Goal: Check status: Check status

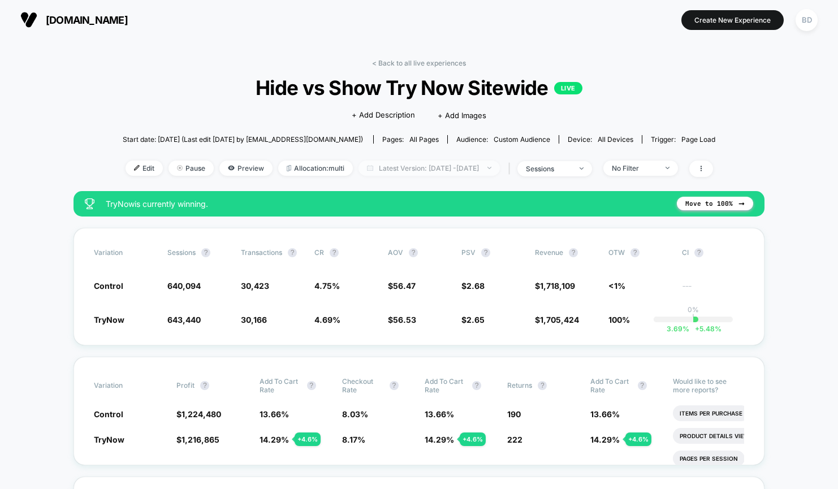
click at [438, 167] on span "Latest Version: [DATE] - [DATE]" at bounding box center [429, 168] width 141 height 15
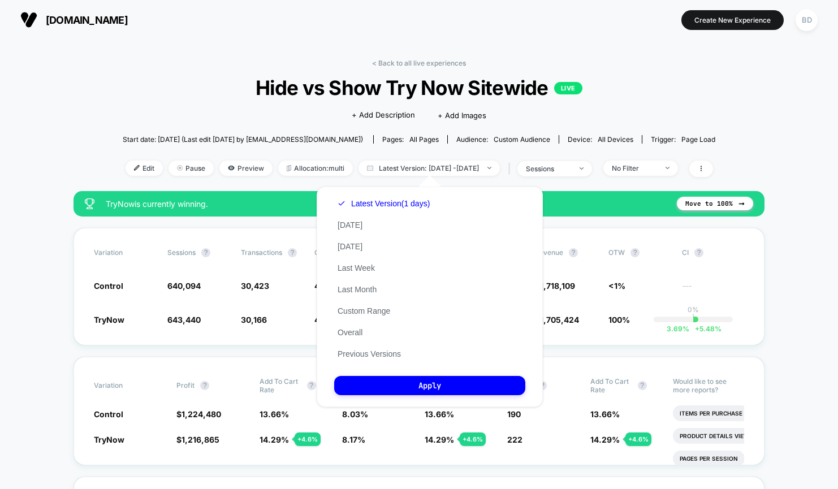
click at [359, 312] on button "Custom Range" at bounding box center [363, 311] width 59 height 10
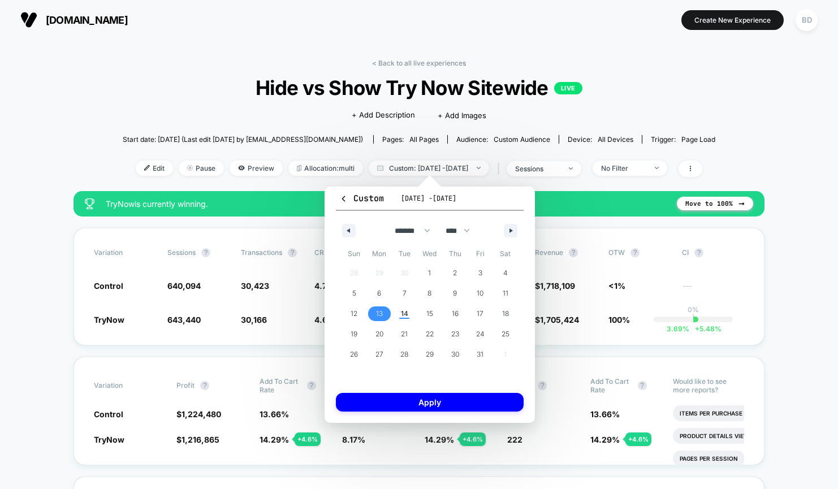
click at [378, 311] on span "13" at bounding box center [379, 314] width 7 height 20
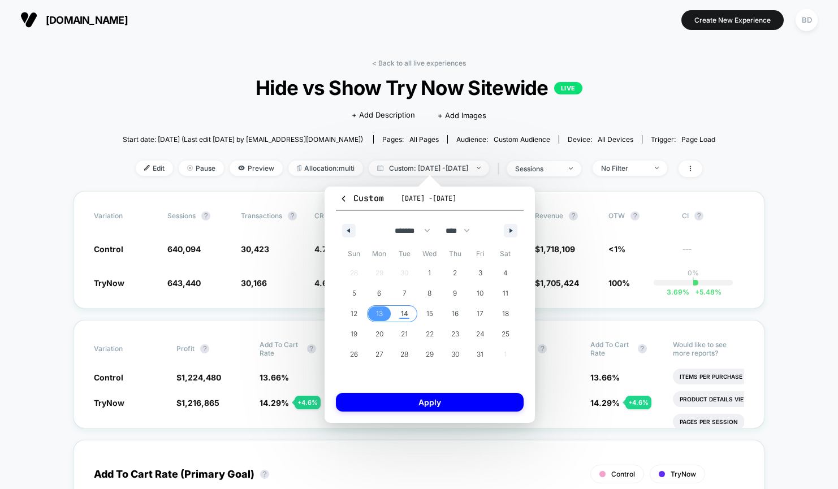
click at [403, 313] on span "14" at bounding box center [404, 314] width 7 height 20
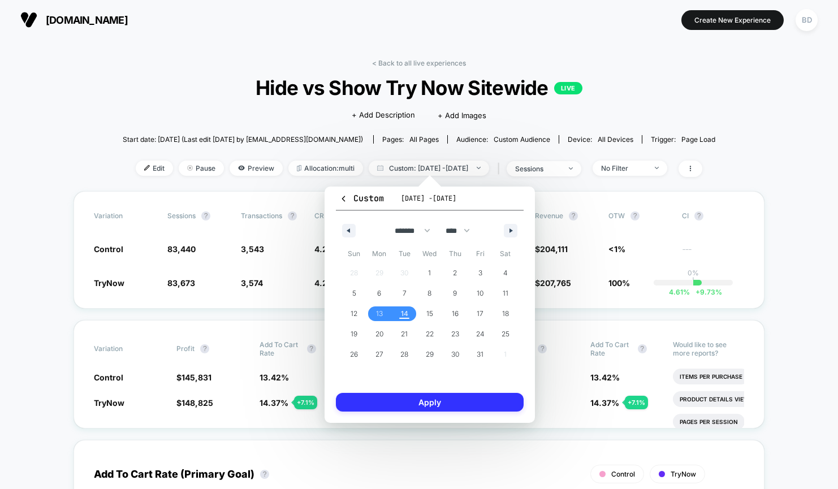
click at [430, 400] on button "Apply" at bounding box center [430, 402] width 188 height 19
